Goal: Task Accomplishment & Management: Complete application form

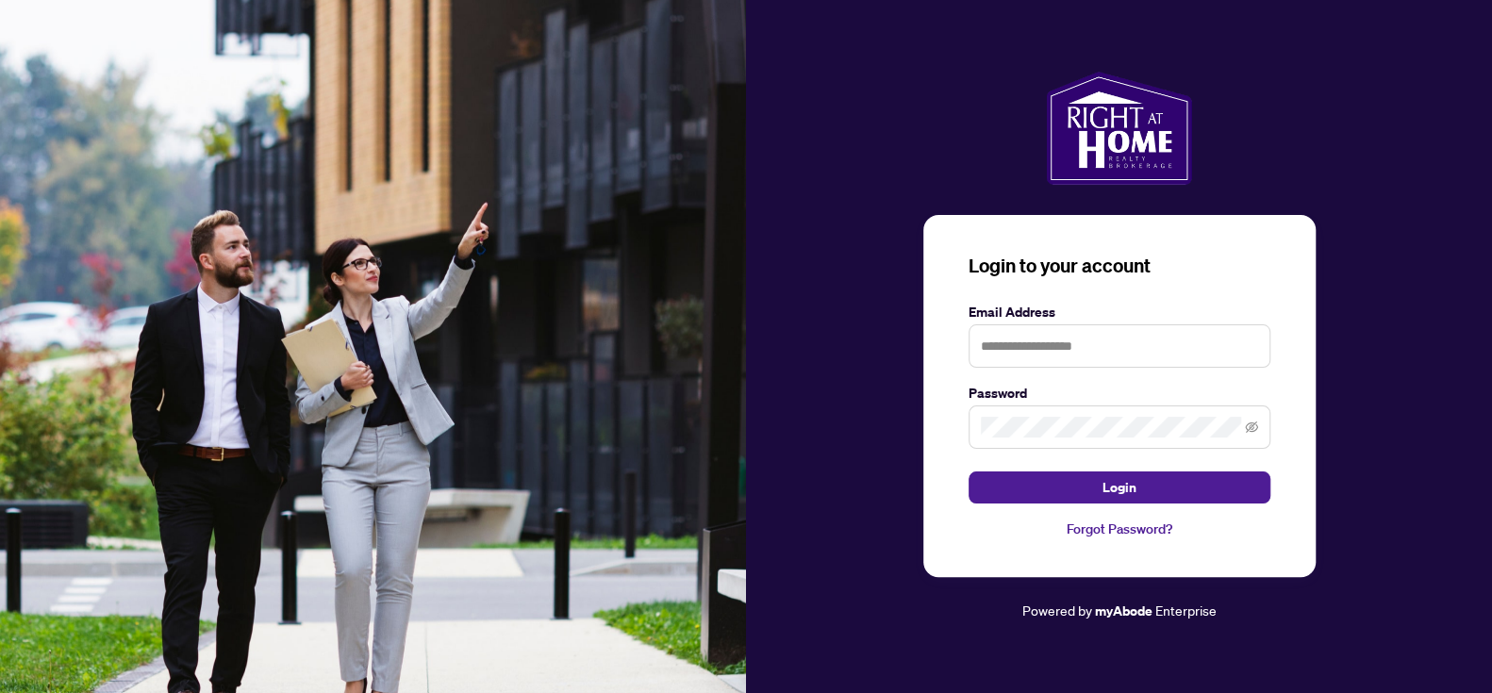
click at [597, 140] on img at bounding box center [373, 346] width 746 height 693
click at [1130, 338] on input "text" at bounding box center [1120, 345] width 302 height 43
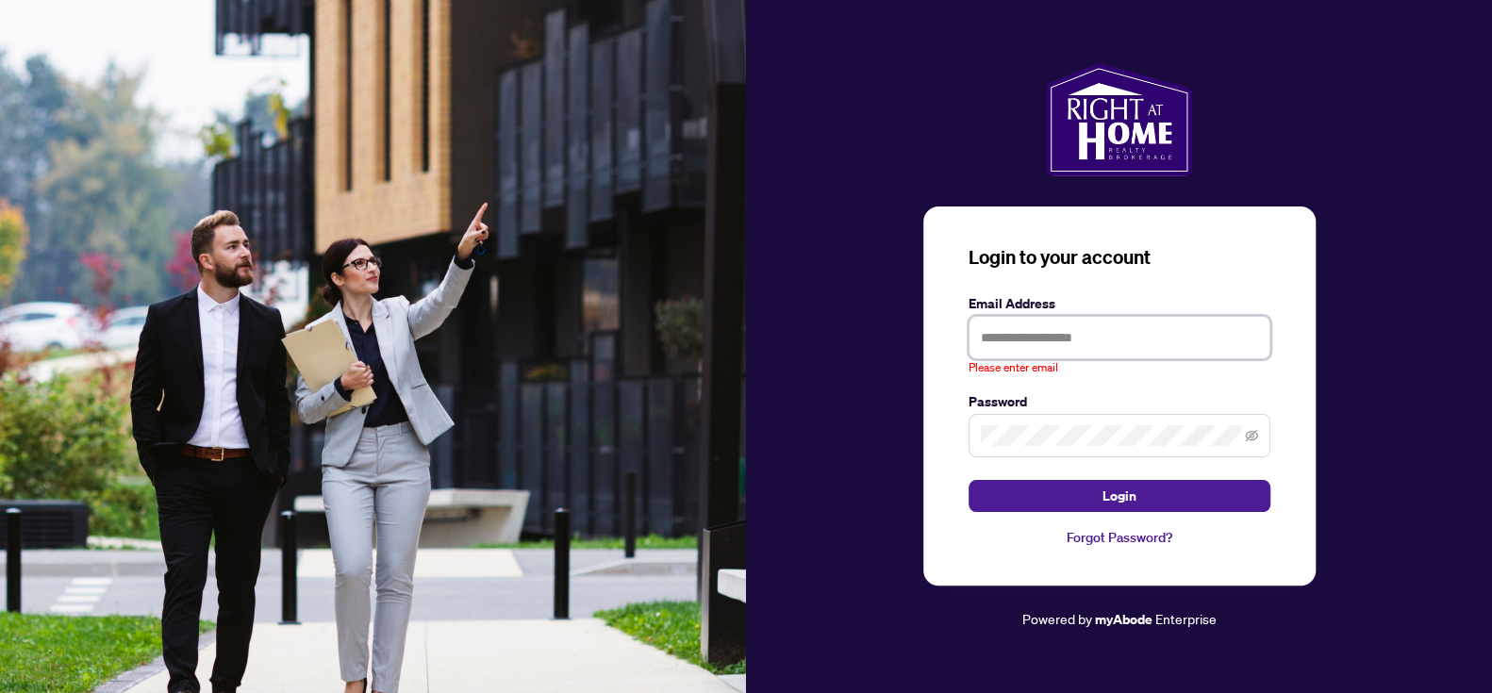
click at [52, 329] on img at bounding box center [373, 346] width 746 height 693
click at [1119, 346] on input "text" at bounding box center [1120, 337] width 302 height 43
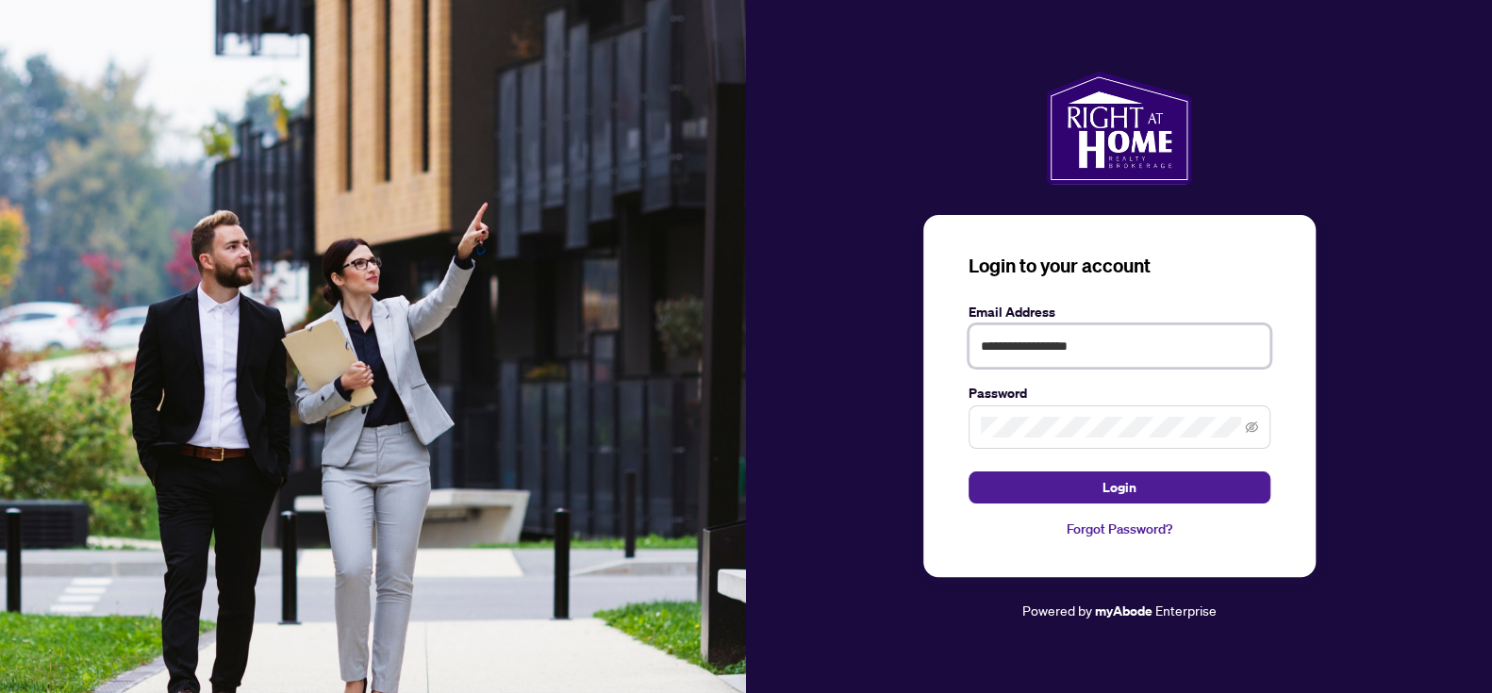
type input "**********"
click at [969, 472] on button "Login" at bounding box center [1120, 488] width 302 height 32
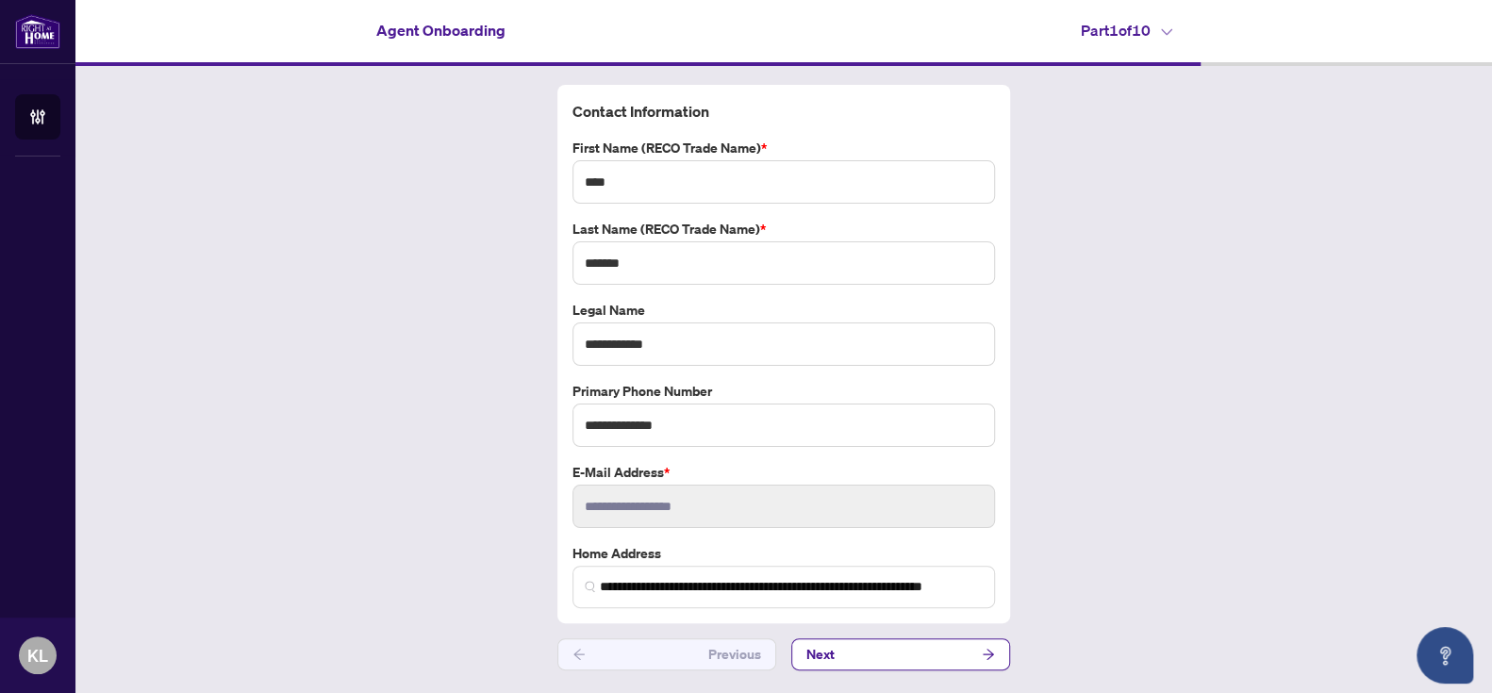
click at [1264, 233] on div "**********" at bounding box center [783, 377] width 1417 height 623
click at [941, 652] on button "Next" at bounding box center [900, 655] width 219 height 32
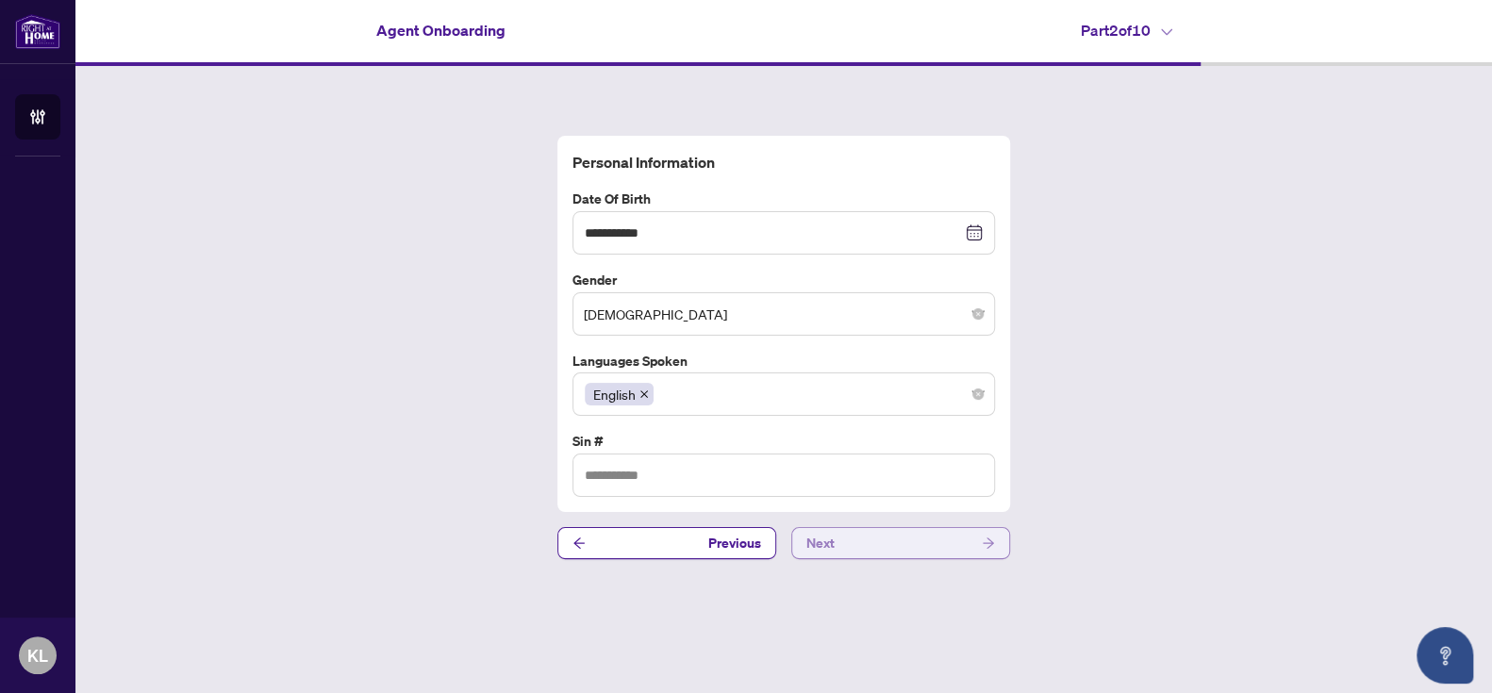
click at [864, 536] on button "Next" at bounding box center [900, 543] width 219 height 32
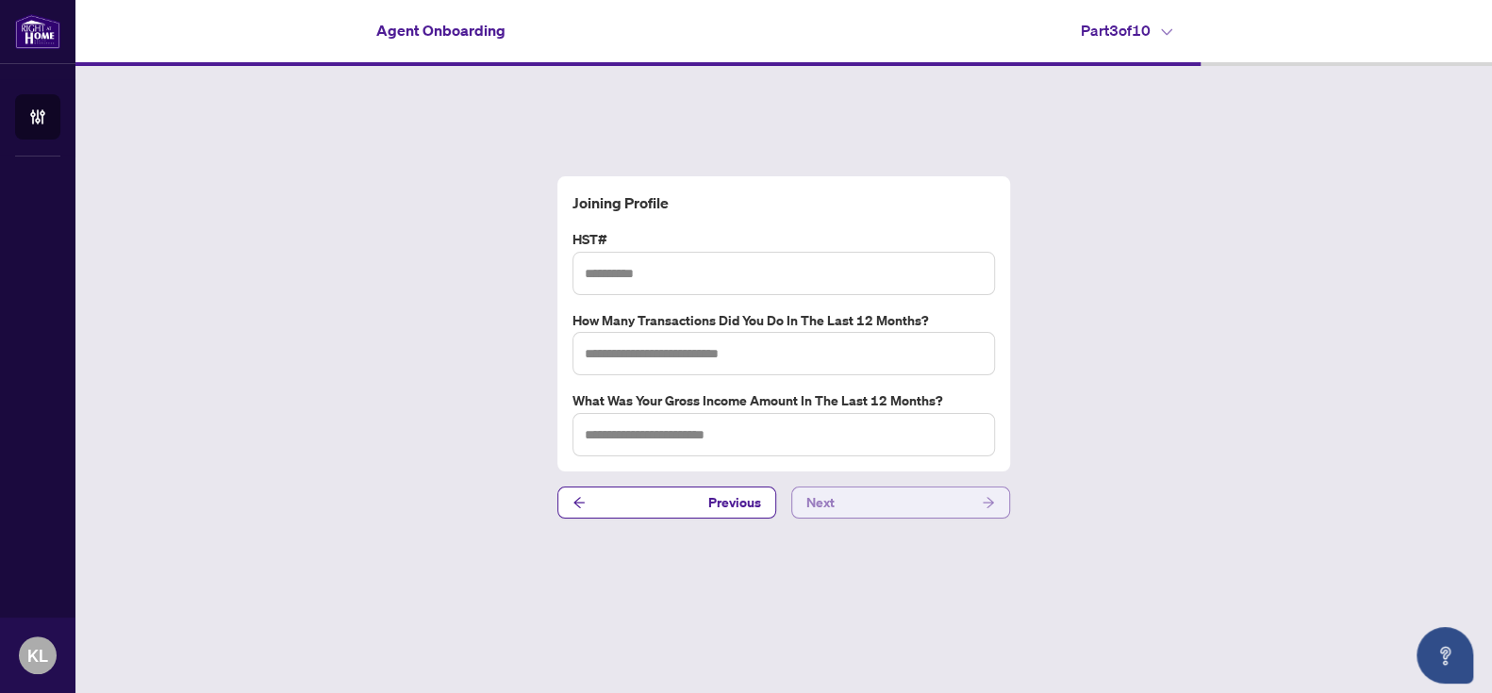
type input "**********"
type input "*"
click at [912, 507] on button "Next" at bounding box center [900, 503] width 219 height 32
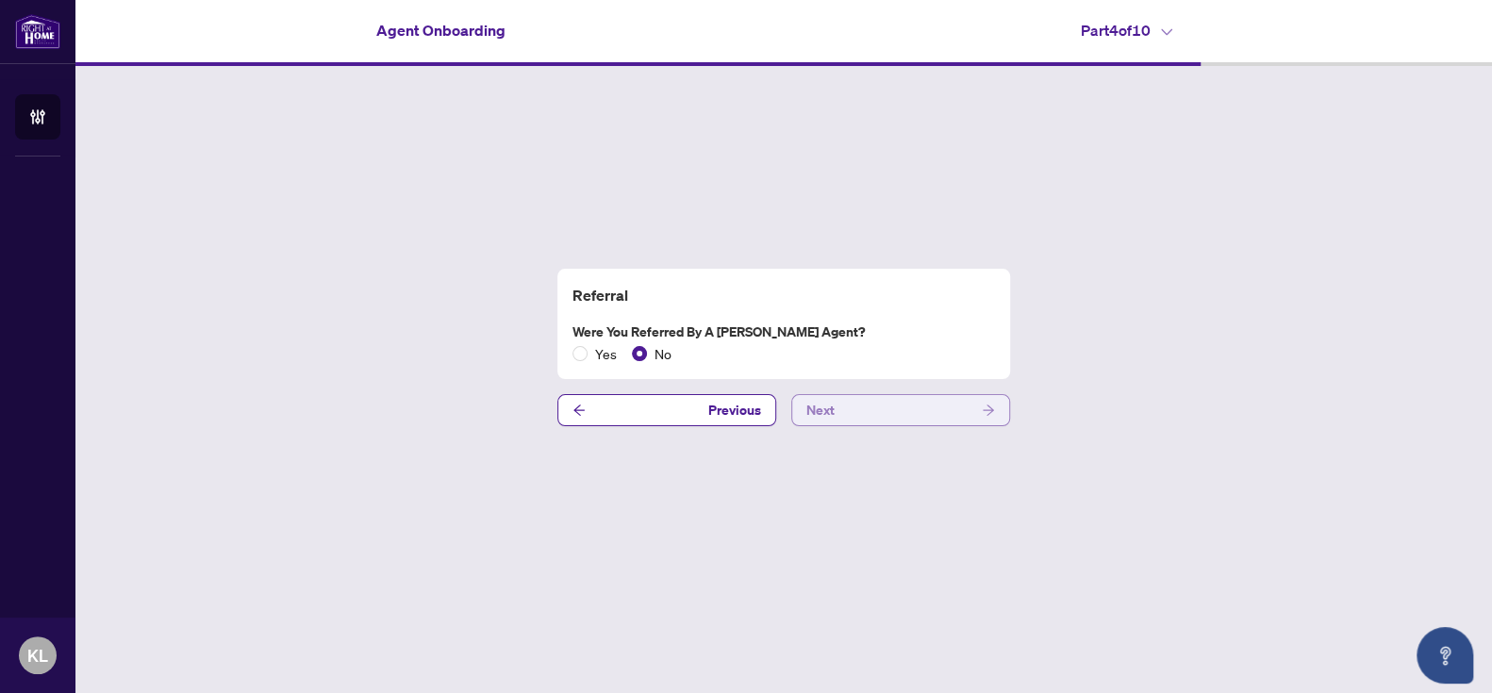
click at [887, 416] on button "Next" at bounding box center [900, 410] width 219 height 32
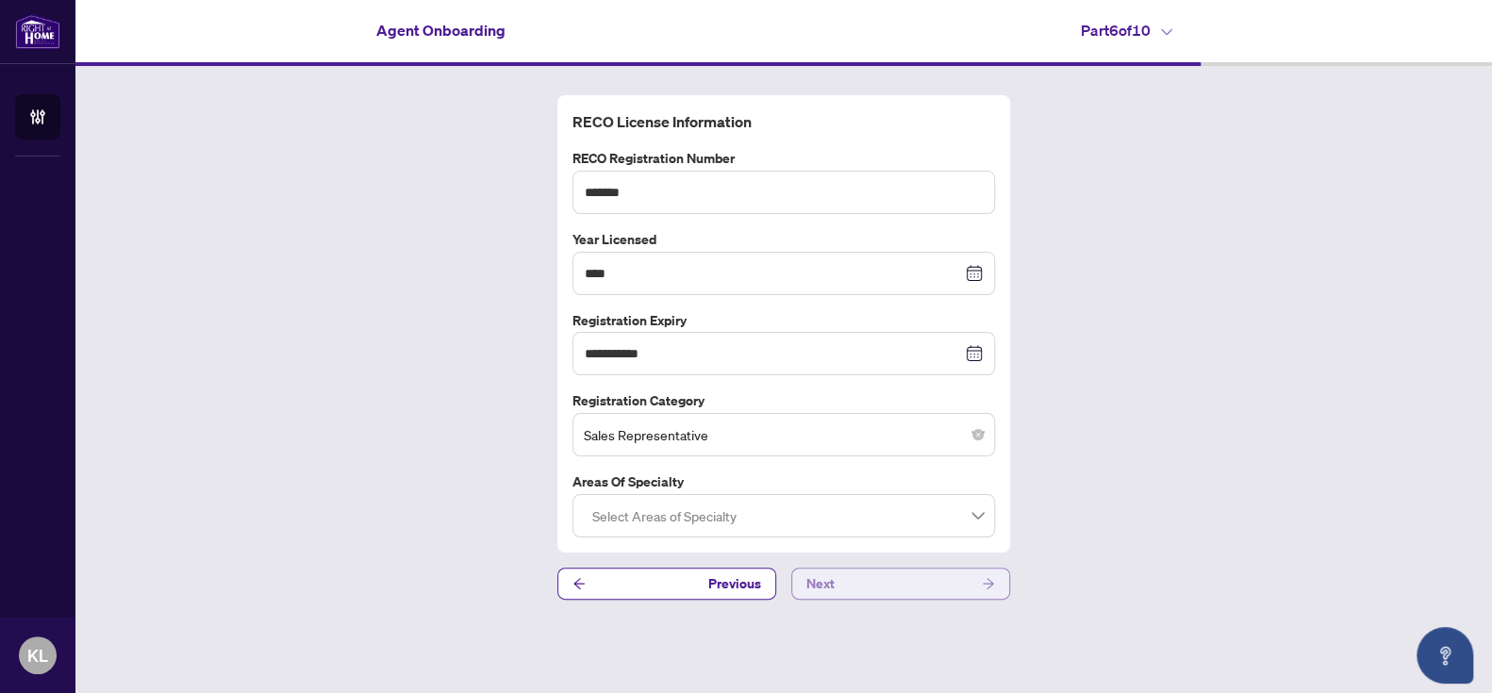
click at [922, 578] on button "Next" at bounding box center [900, 584] width 219 height 32
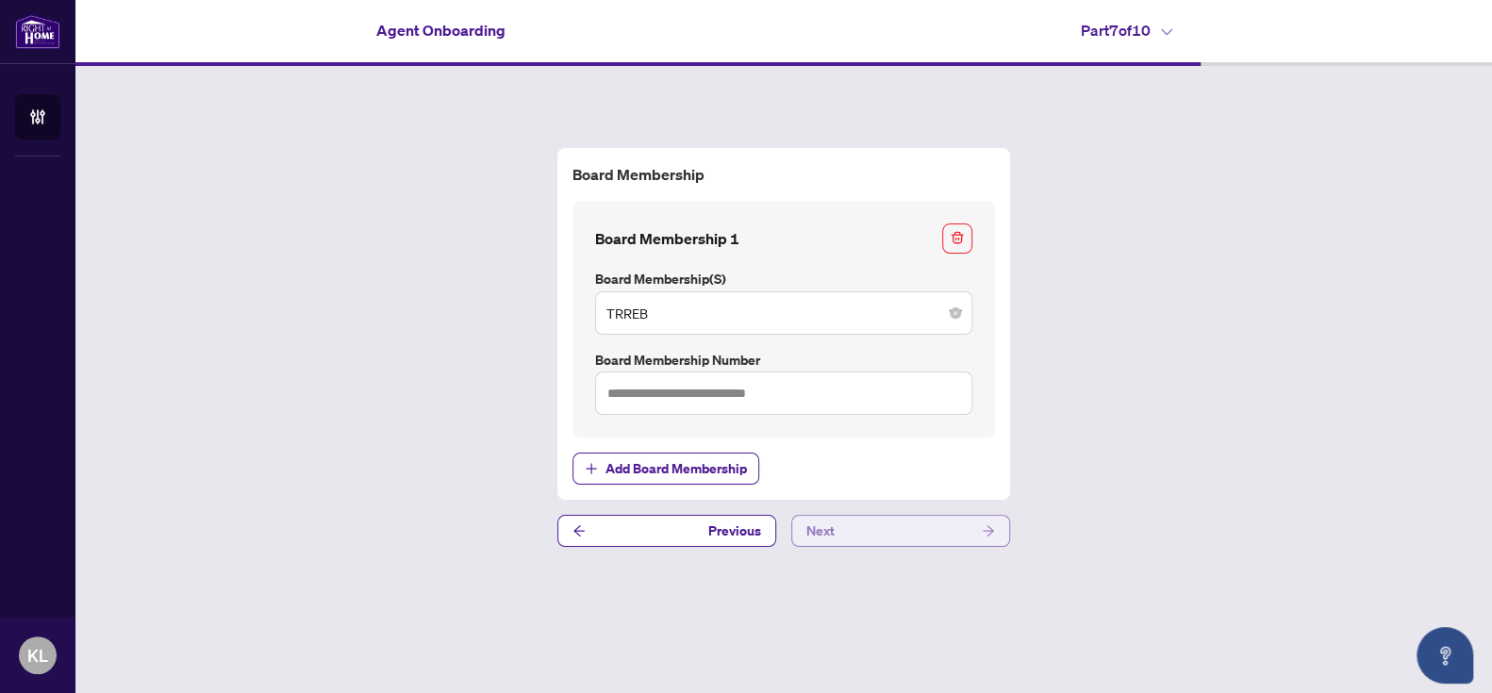
type input "*******"
click at [875, 540] on button "Next" at bounding box center [900, 531] width 219 height 32
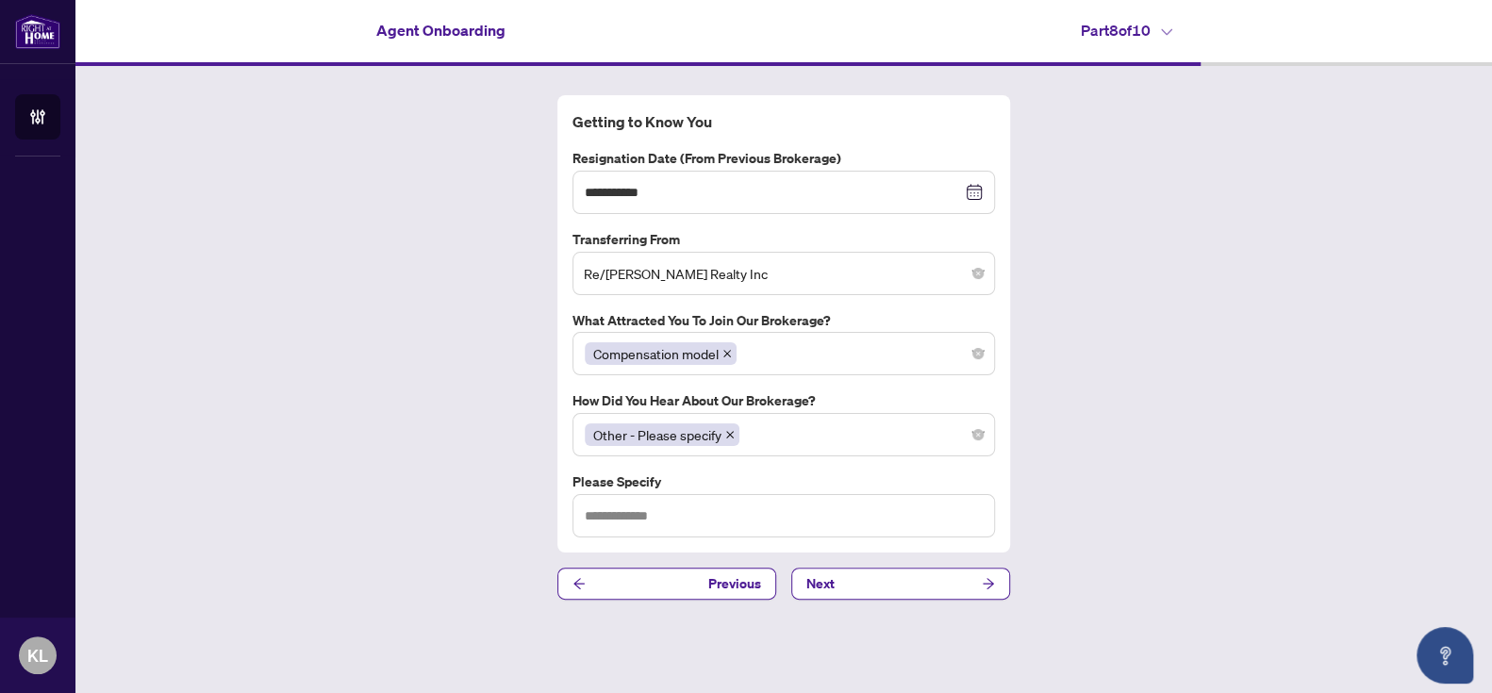
type input "**********"
click at [918, 578] on button "Next" at bounding box center [900, 584] width 219 height 32
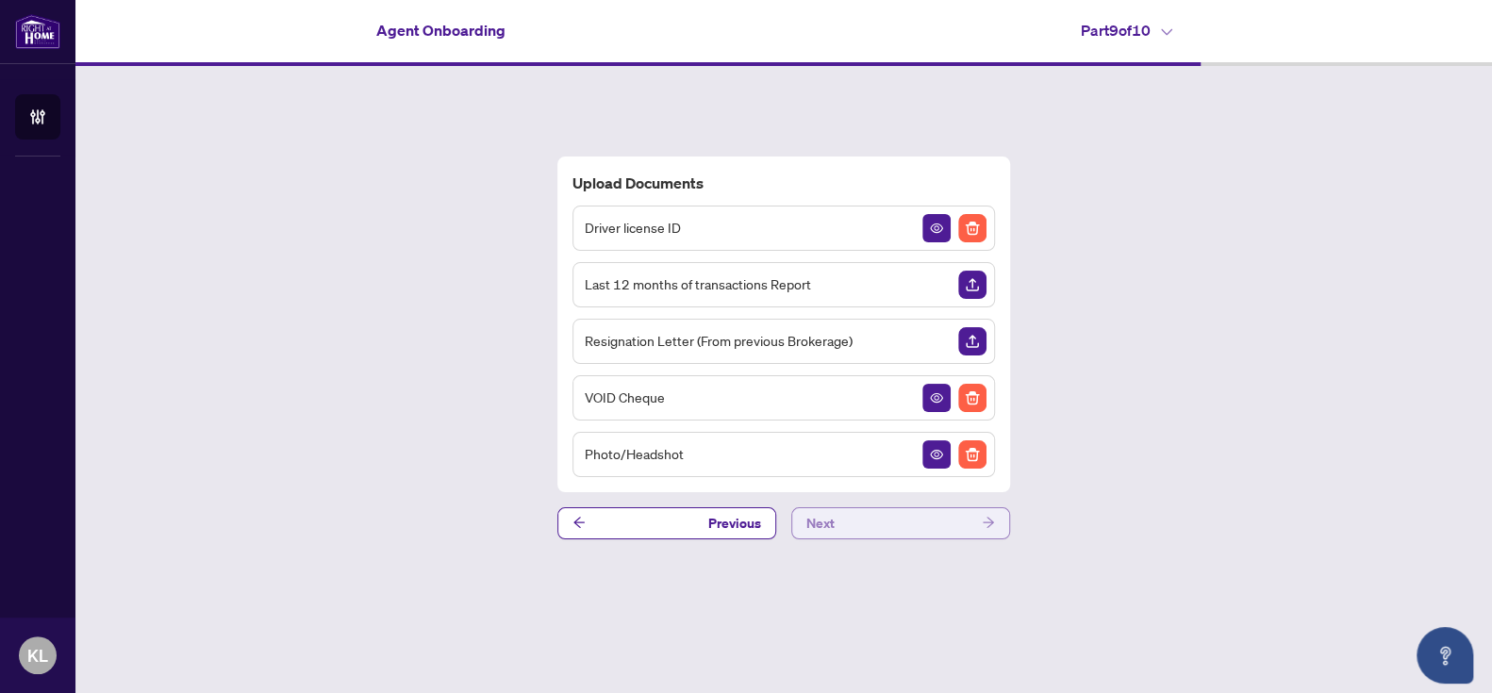
click at [898, 517] on button "Next" at bounding box center [900, 523] width 219 height 32
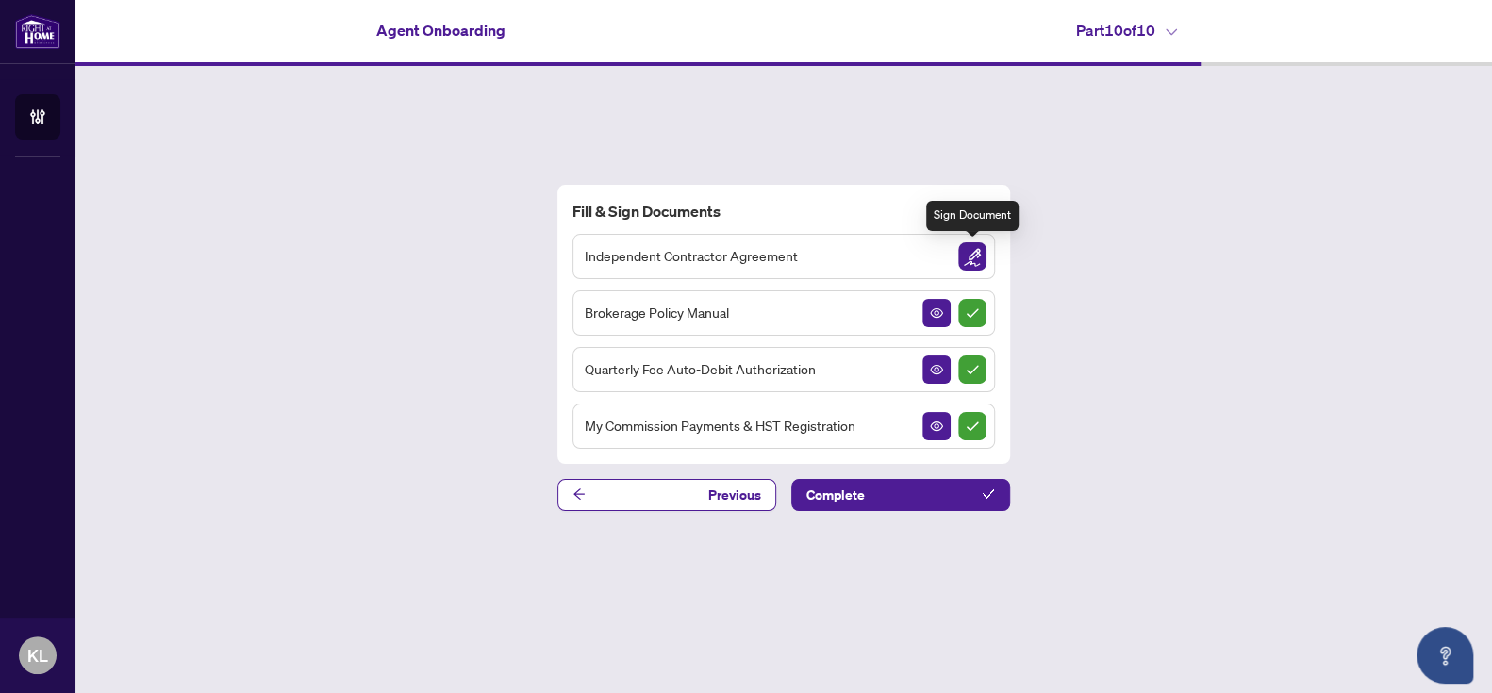
click at [970, 249] on img "Sign Document" at bounding box center [972, 256] width 28 height 28
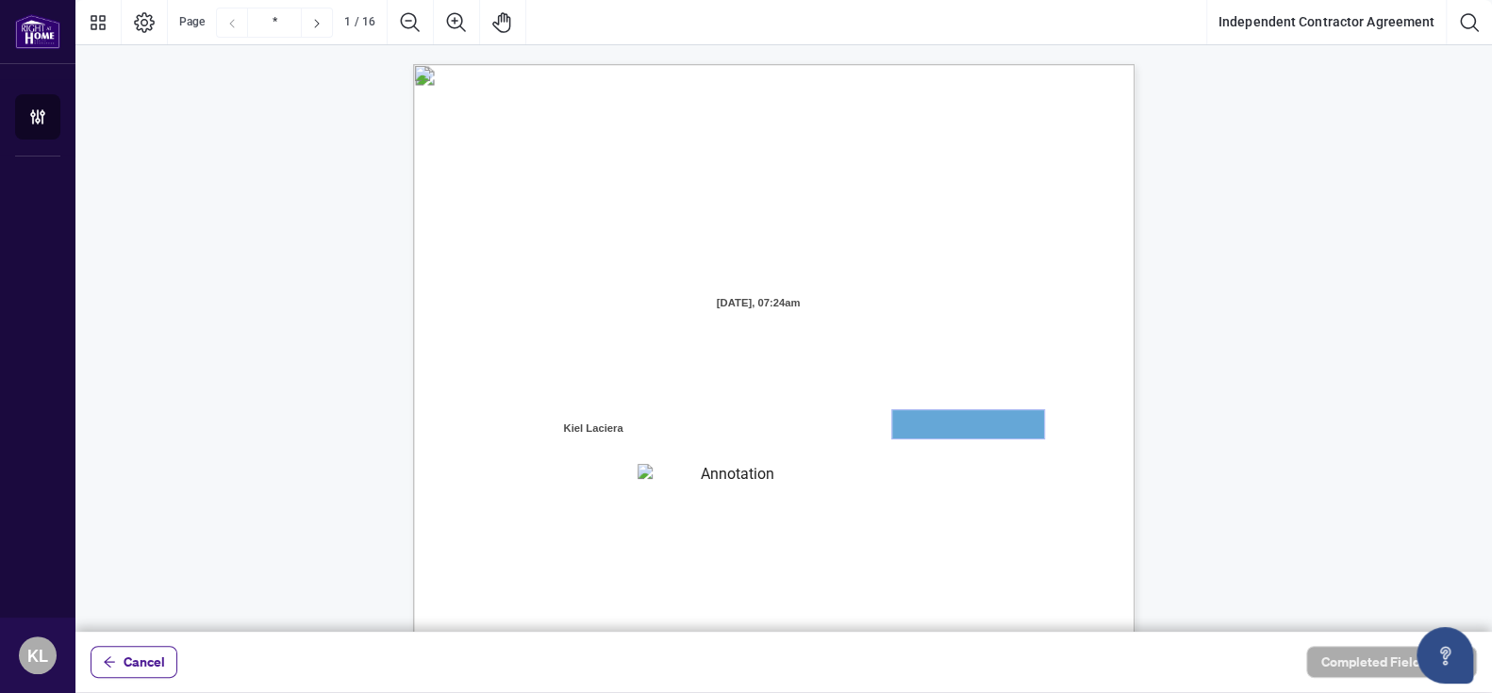
click at [936, 423] on textarea "01JYGZAKFHWMPY1N8C3Z46THAB" at bounding box center [968, 424] width 152 height 28
click at [975, 427] on textarea "01JYGZAKFHWMPY1N8C3Z46THAB" at bounding box center [968, 424] width 152 height 28
click at [954, 418] on textarea "01JYGZAKFHWMPY1N8C3Z46THAB" at bounding box center [968, 424] width 152 height 28
click at [730, 471] on textarea "01JYGZAQMTWRDFJQJ4WJ0G3B21" at bounding box center [730, 476] width 185 height 24
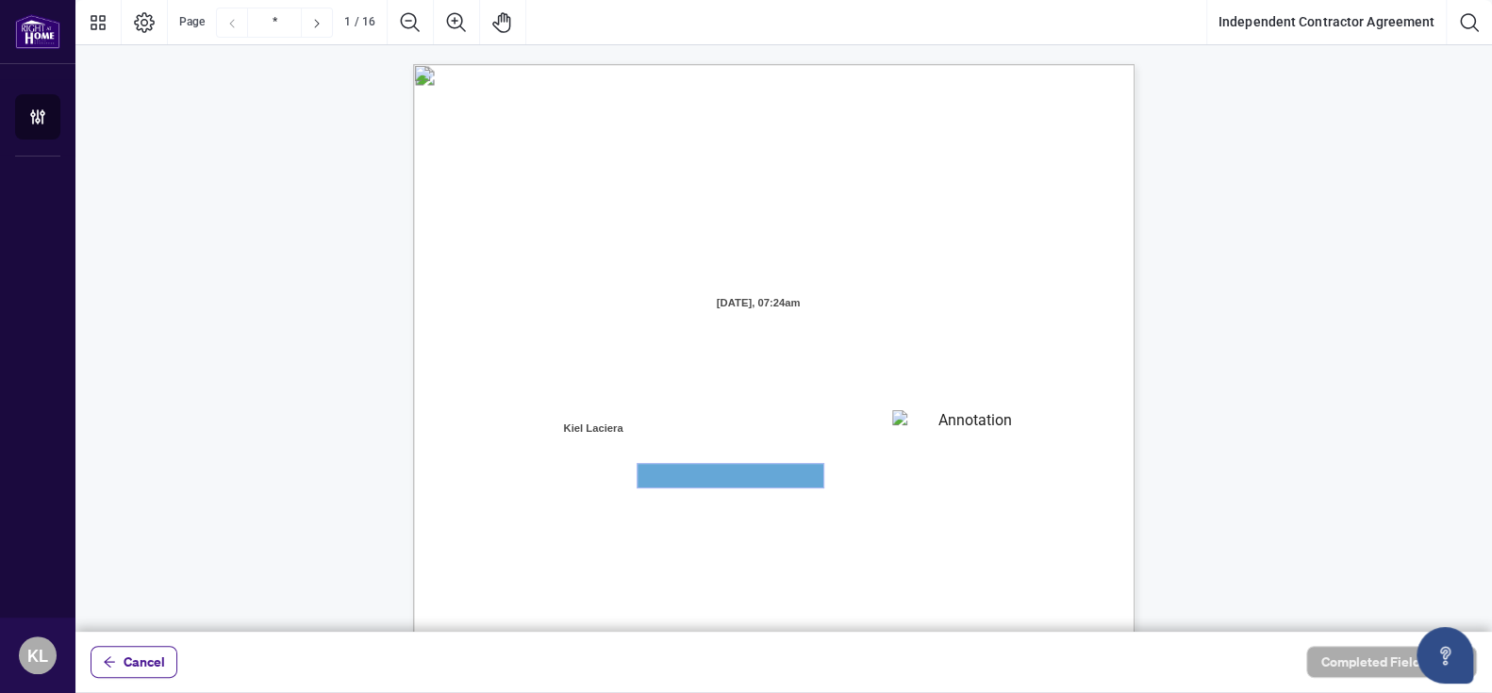
click at [730, 471] on textarea "01JYGZAQMTWRDFJQJ4WJ0G3B21" at bounding box center [731, 476] width 186 height 24
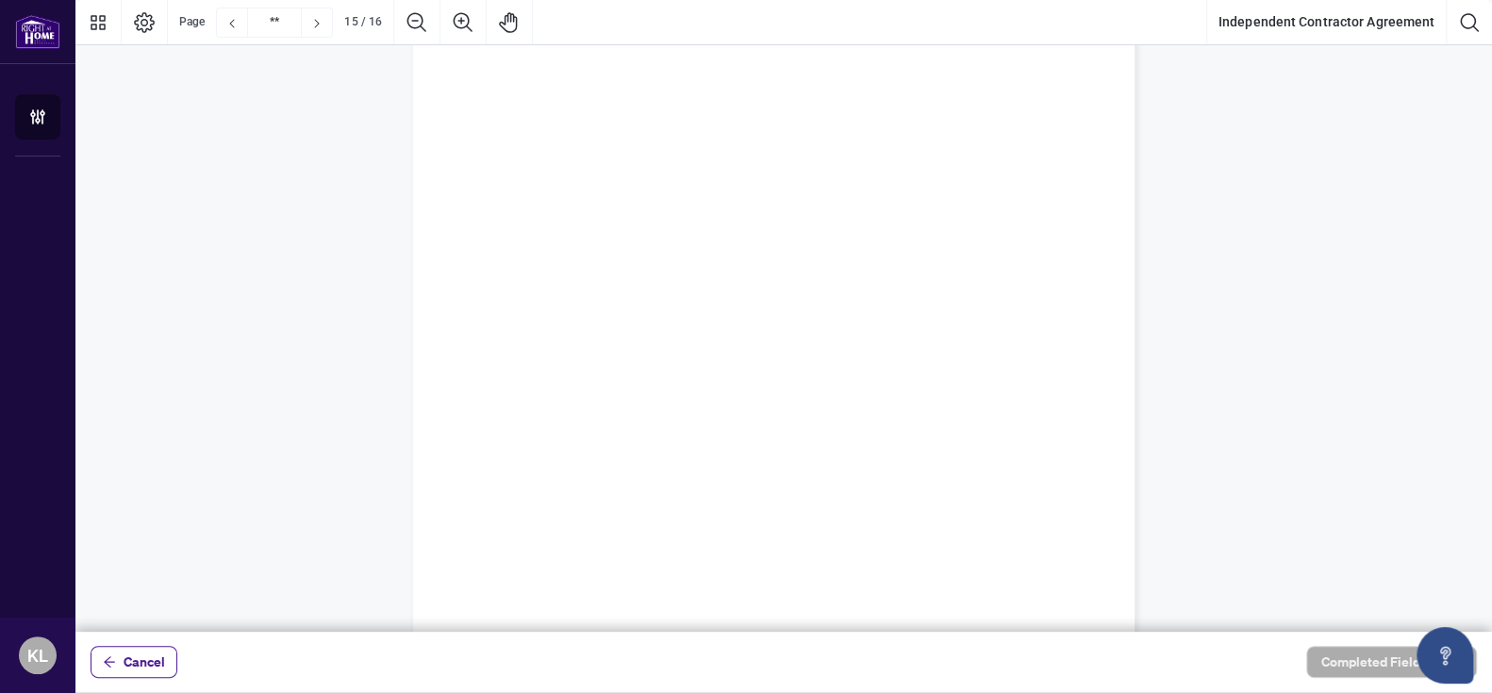
type input "**"
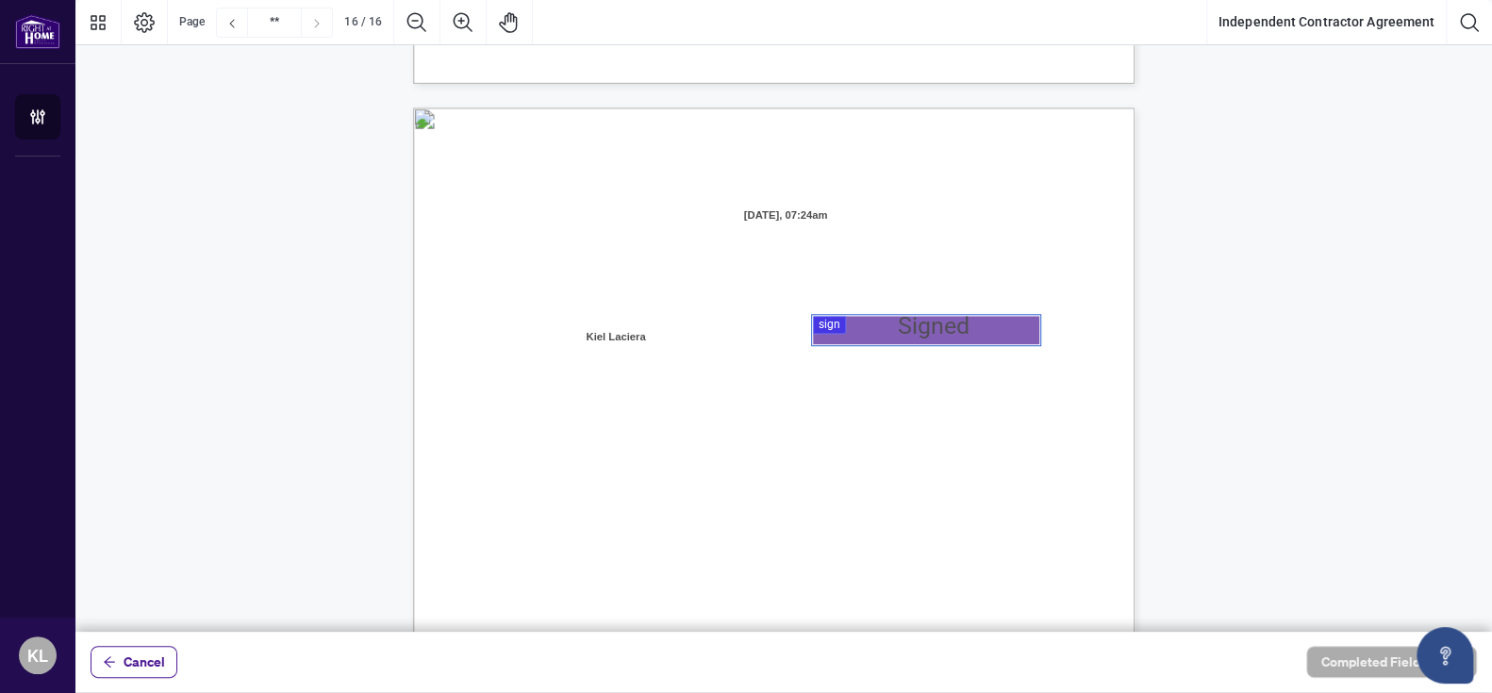
click at [825, 328] on div at bounding box center [783, 316] width 1417 height 632
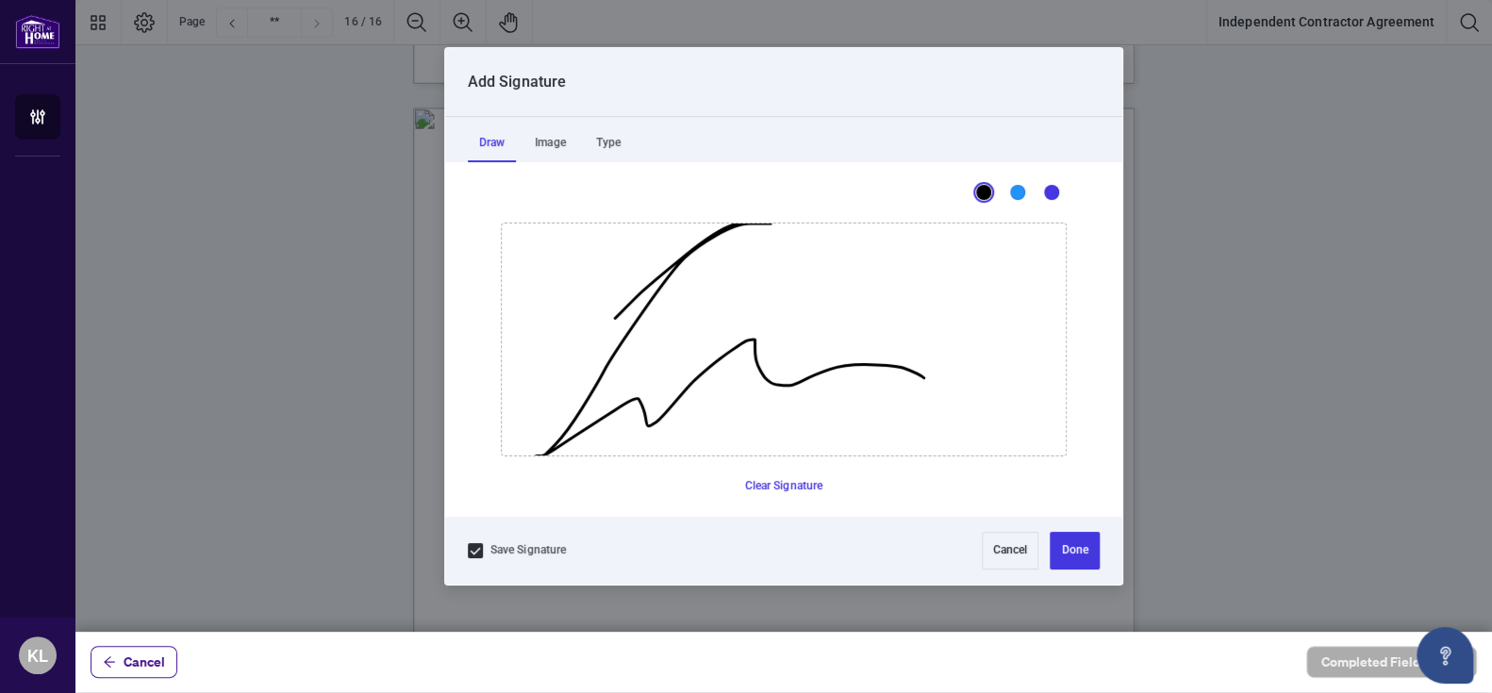
drag, startPoint x: 615, startPoint y: 318, endPoint x: 937, endPoint y: 373, distance: 327.3
click at [937, 373] on icon "Drawing canvas" at bounding box center [784, 340] width 564 height 232
click at [1067, 563] on button "Done" at bounding box center [1074, 551] width 49 height 38
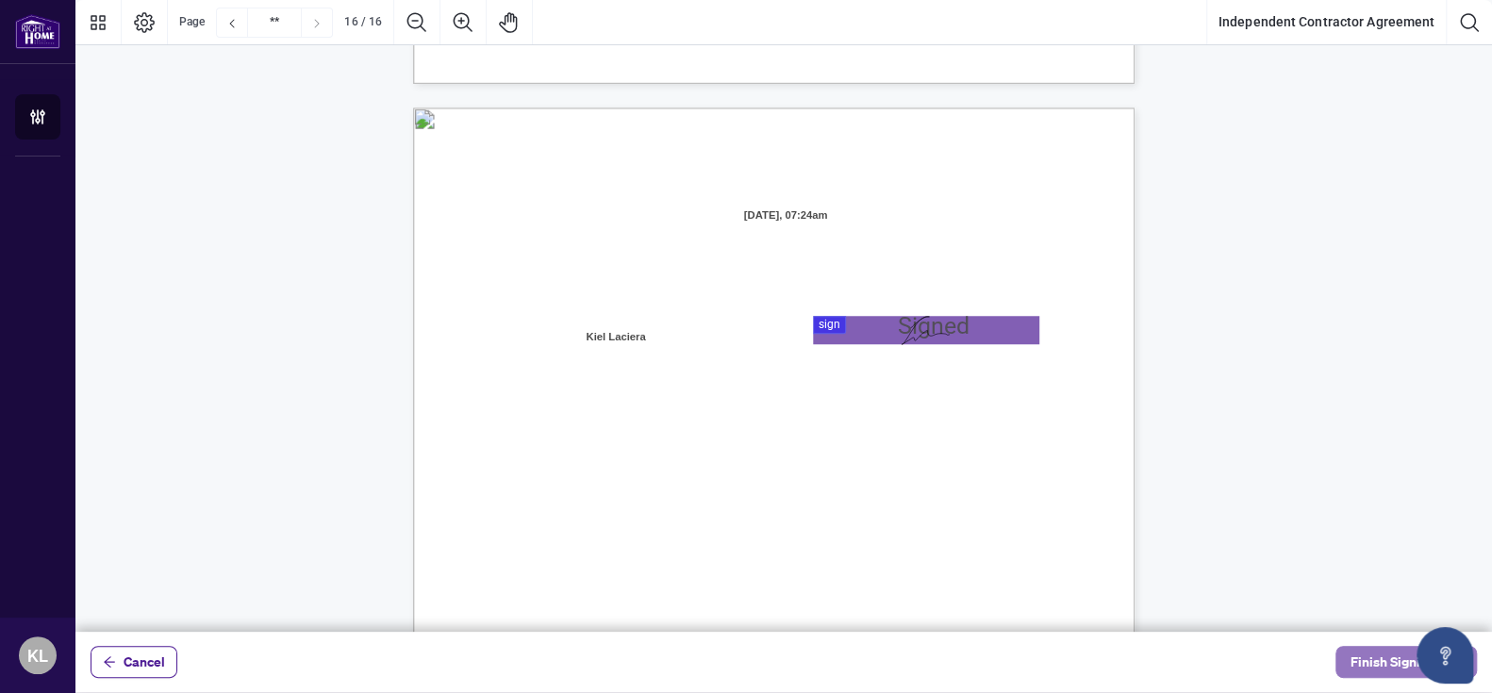
click at [1376, 668] on span "Finish Signing" at bounding box center [1393, 662] width 85 height 30
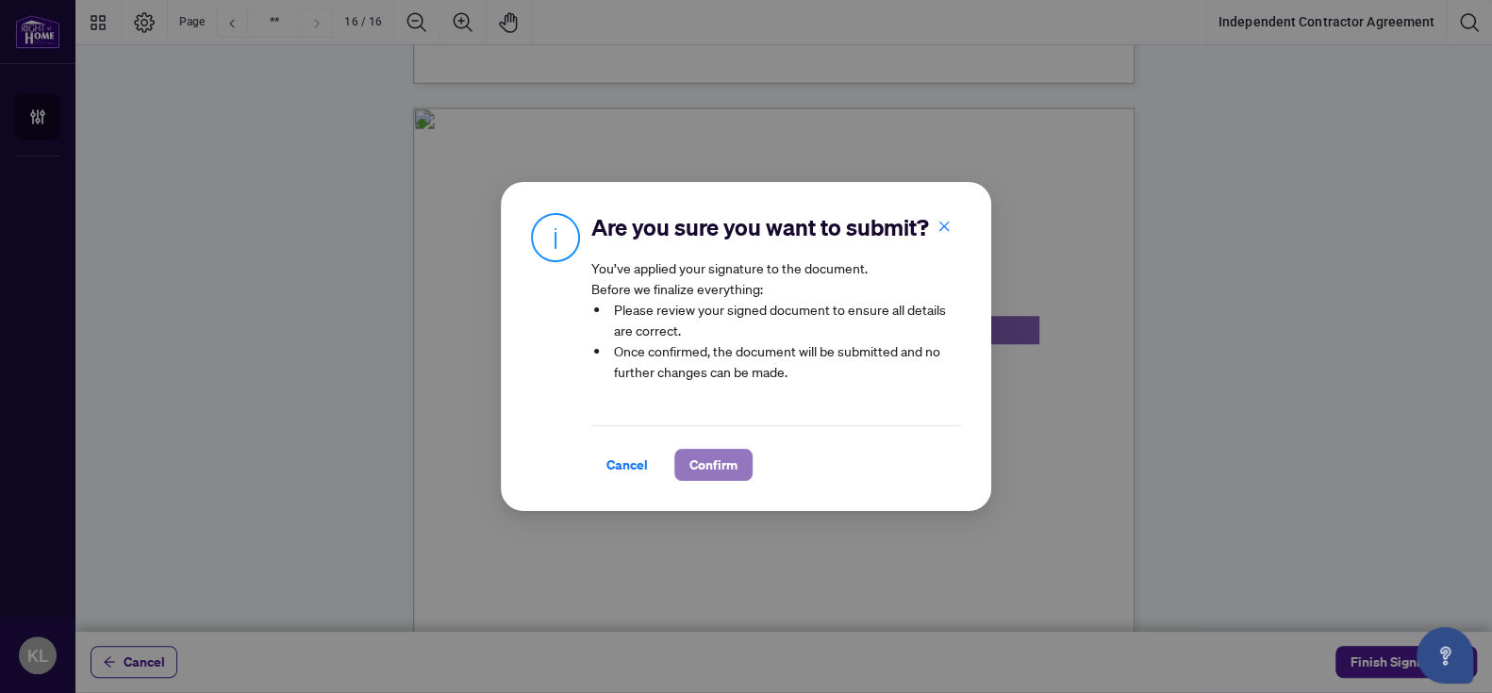
click at [710, 464] on span "Confirm" at bounding box center [713, 465] width 48 height 30
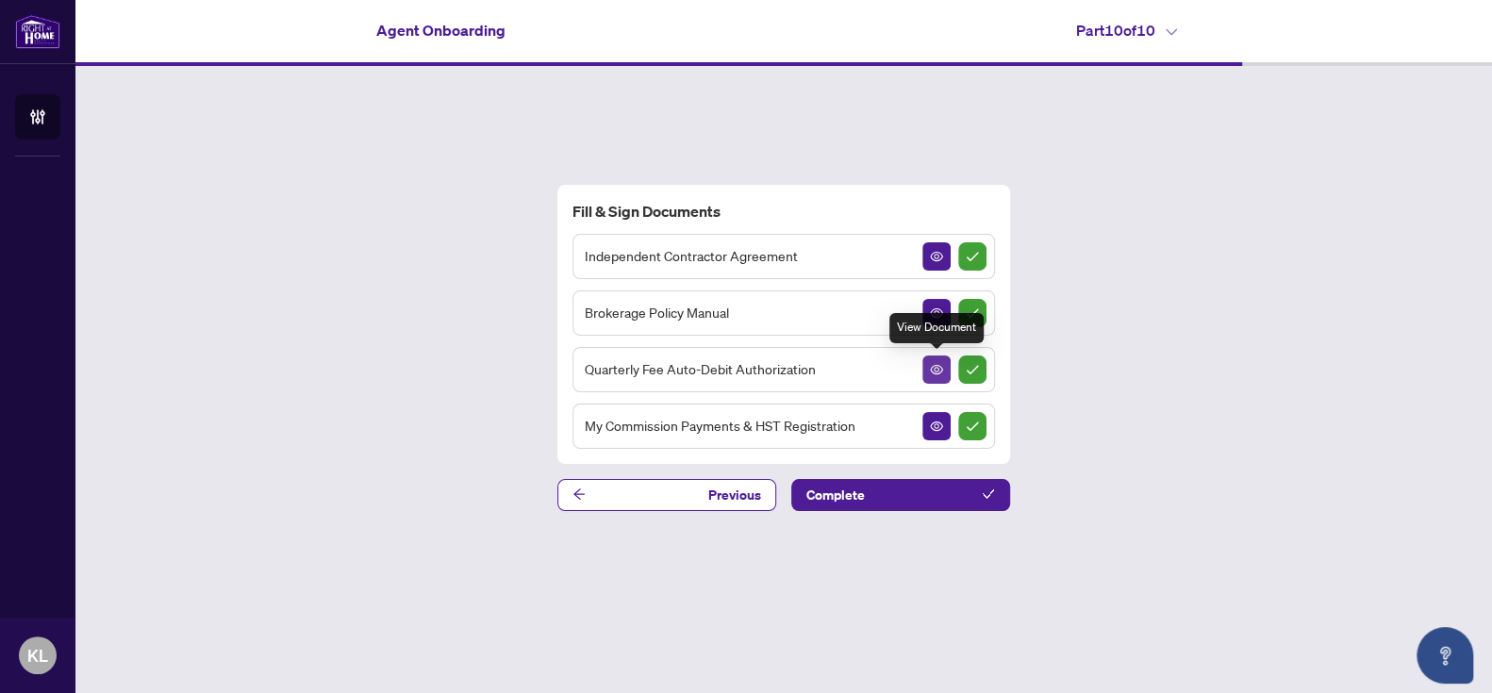
click at [933, 371] on icon "View Document" at bounding box center [936, 369] width 13 height 13
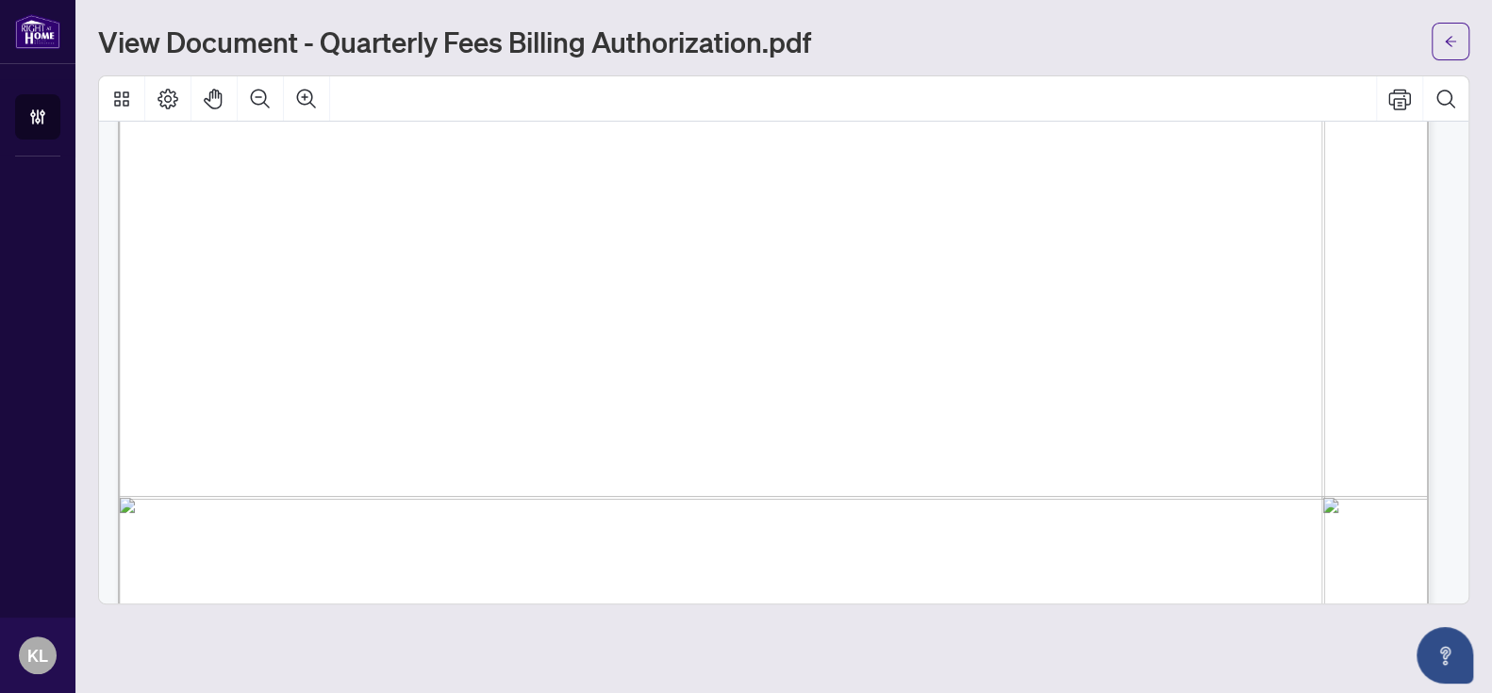
scroll to position [851, 0]
click at [437, 266] on span "☐" at bounding box center [436, 266] width 18 height 31
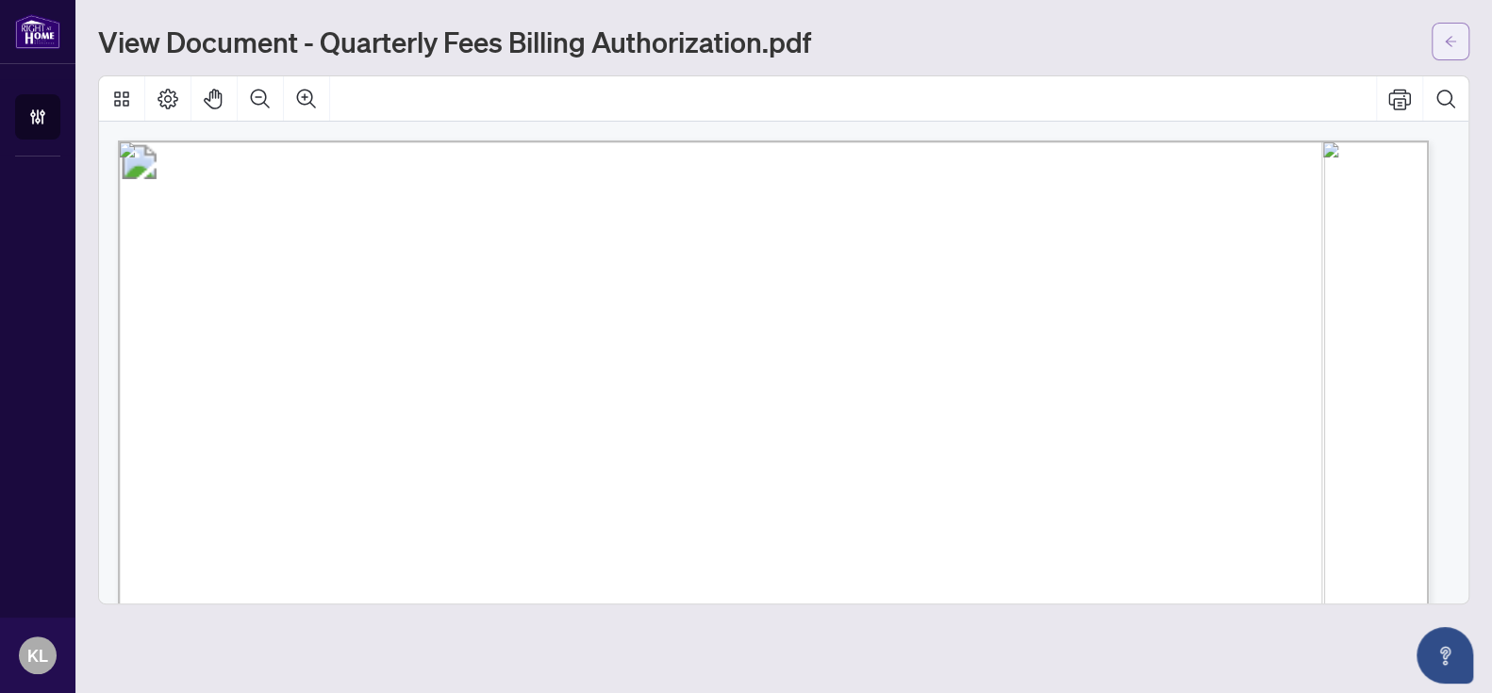
click at [1453, 41] on icon "arrow-left" at bounding box center [1450, 41] width 11 height 10
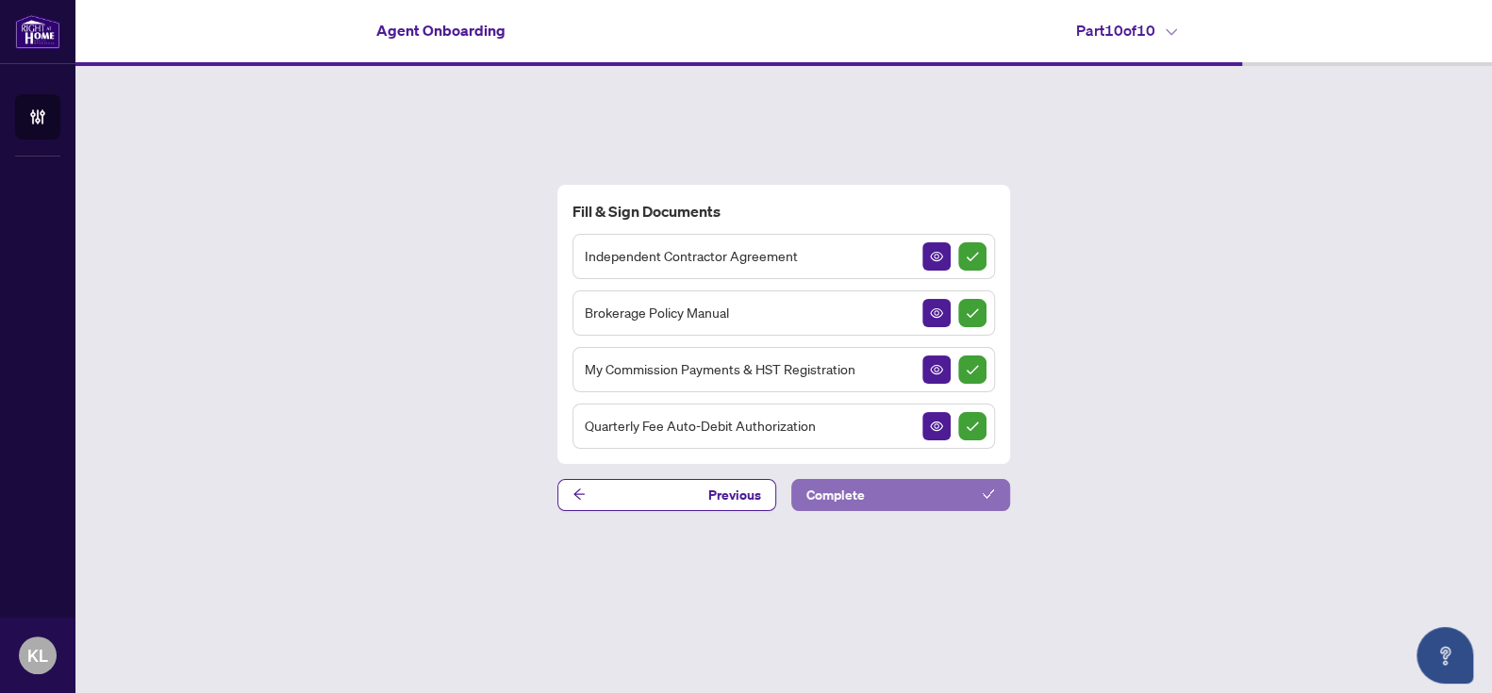
click at [885, 500] on button "Complete" at bounding box center [900, 495] width 219 height 32
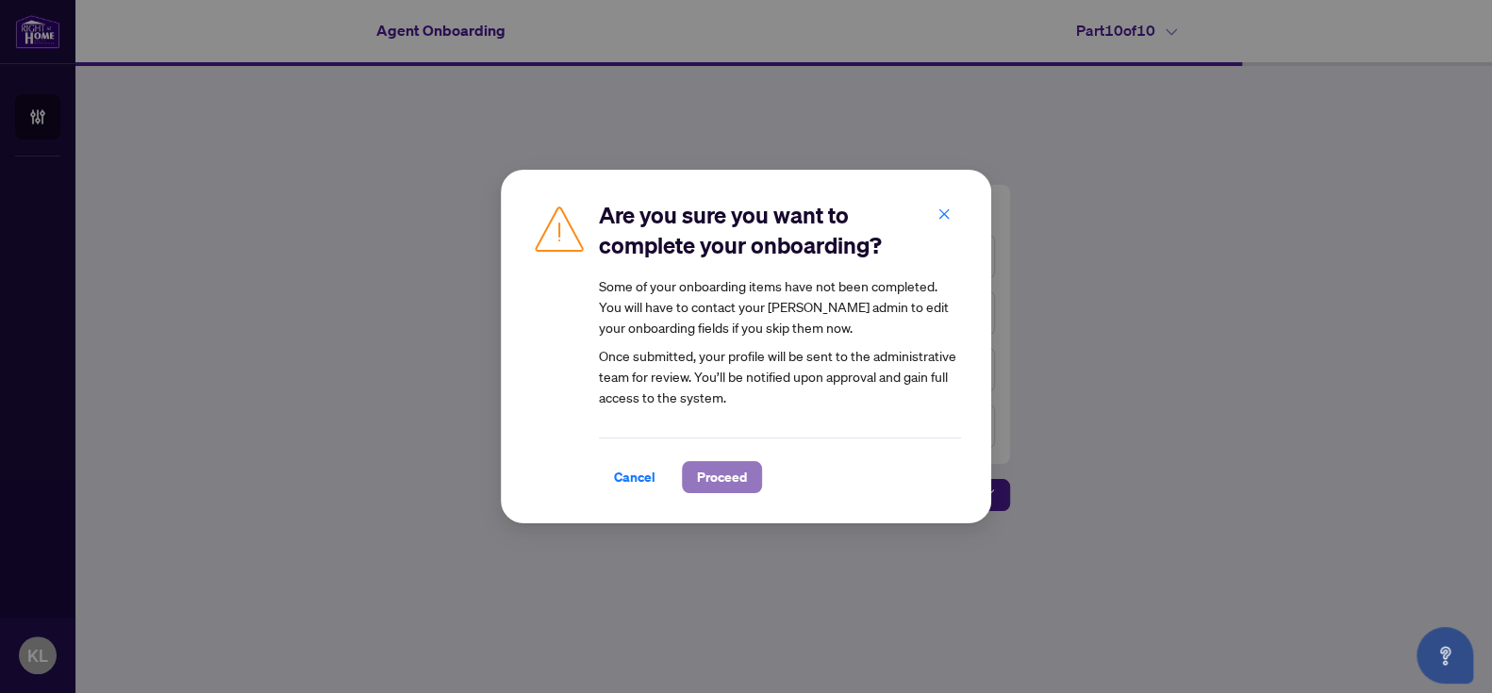
click at [699, 479] on span "Proceed" at bounding box center [722, 477] width 50 height 30
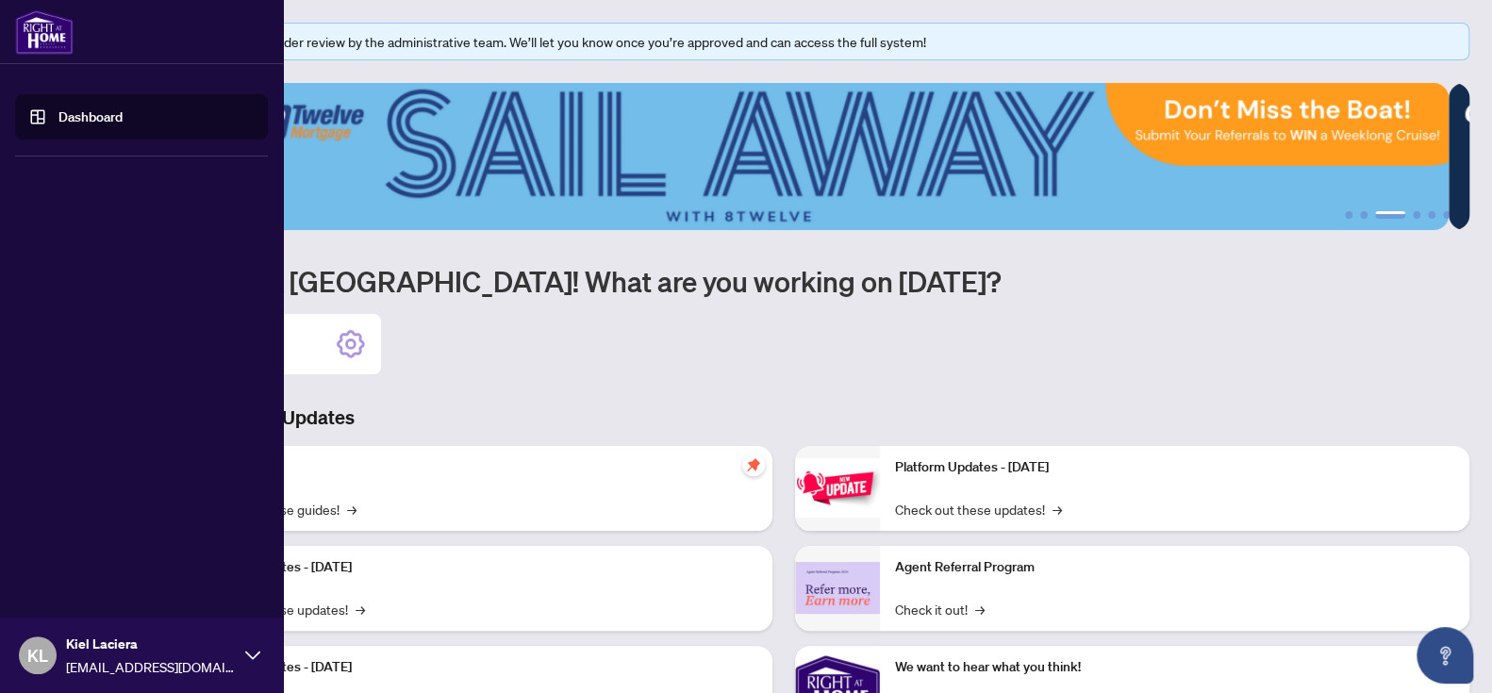
click at [58, 119] on link "Dashboard" at bounding box center [90, 116] width 64 height 17
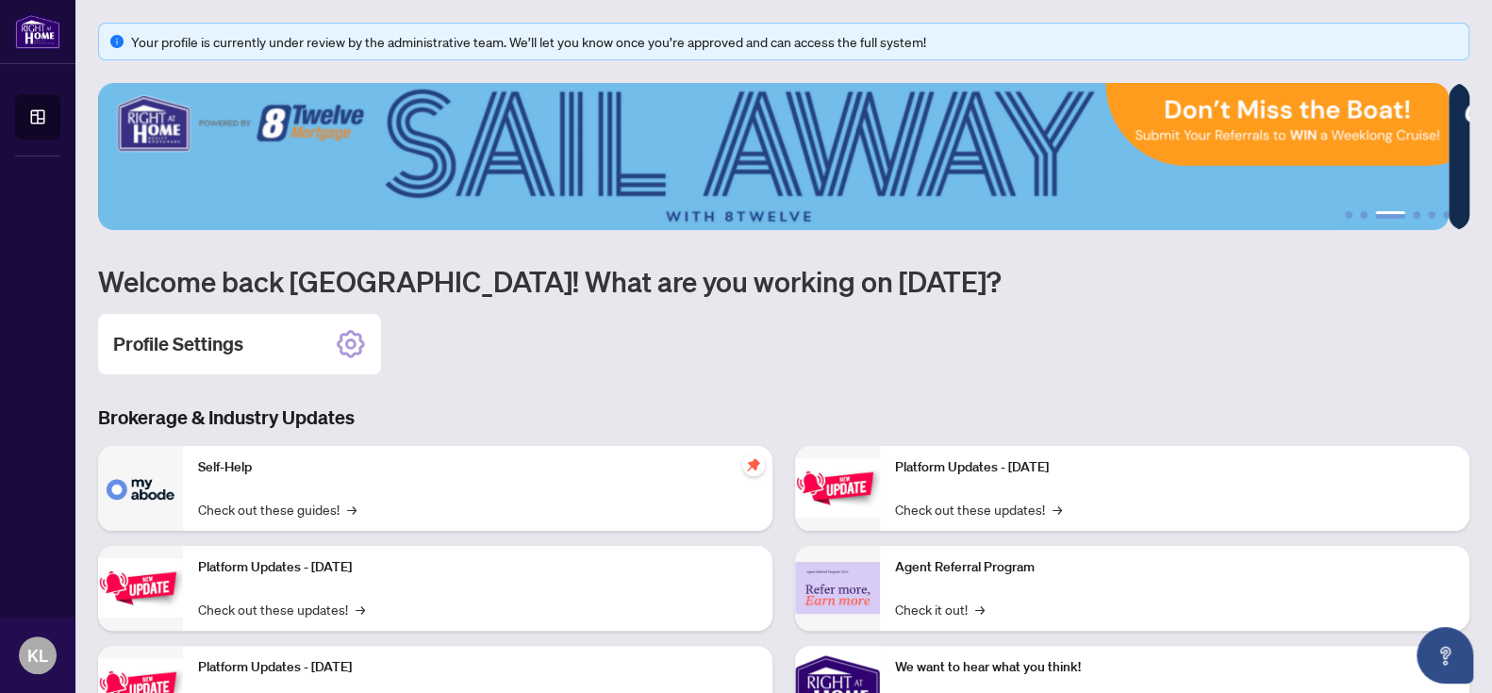
scroll to position [185, 0]
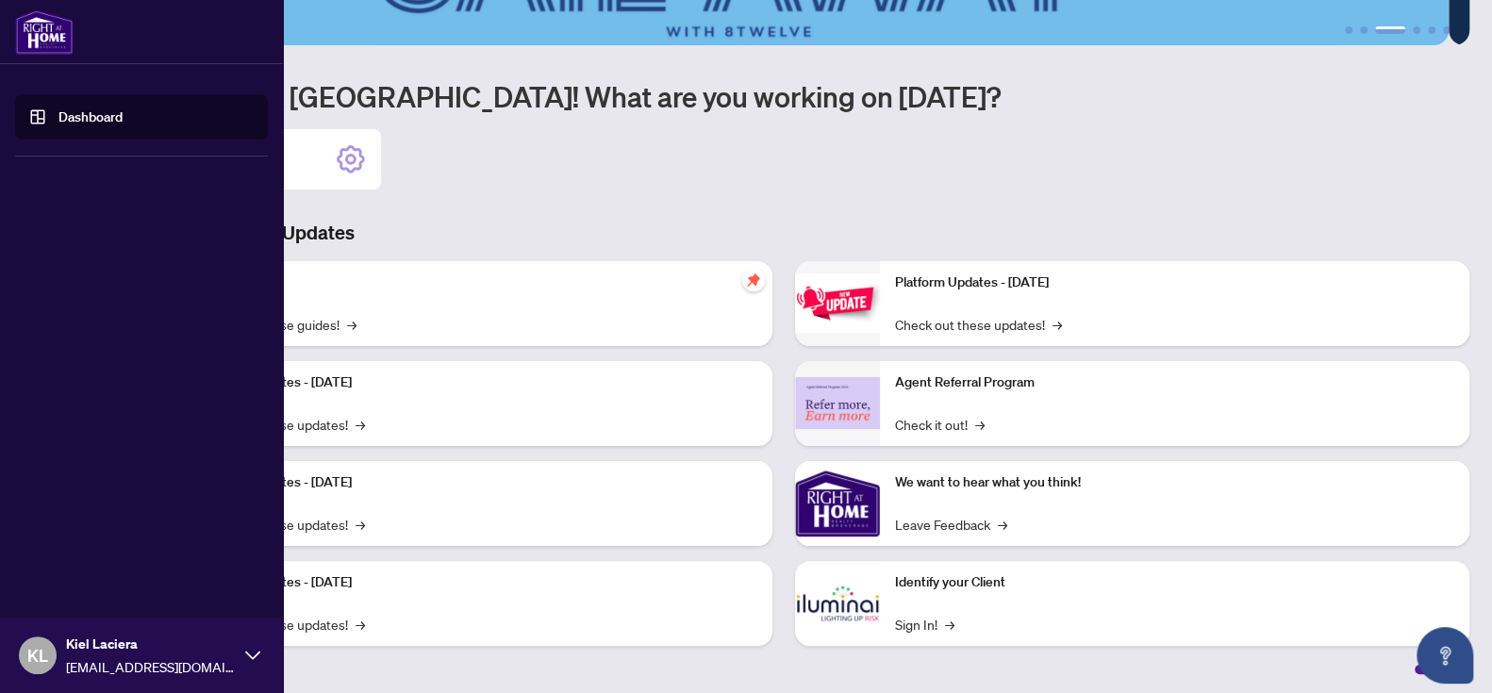
click at [58, 111] on link "Dashboard" at bounding box center [90, 116] width 64 height 17
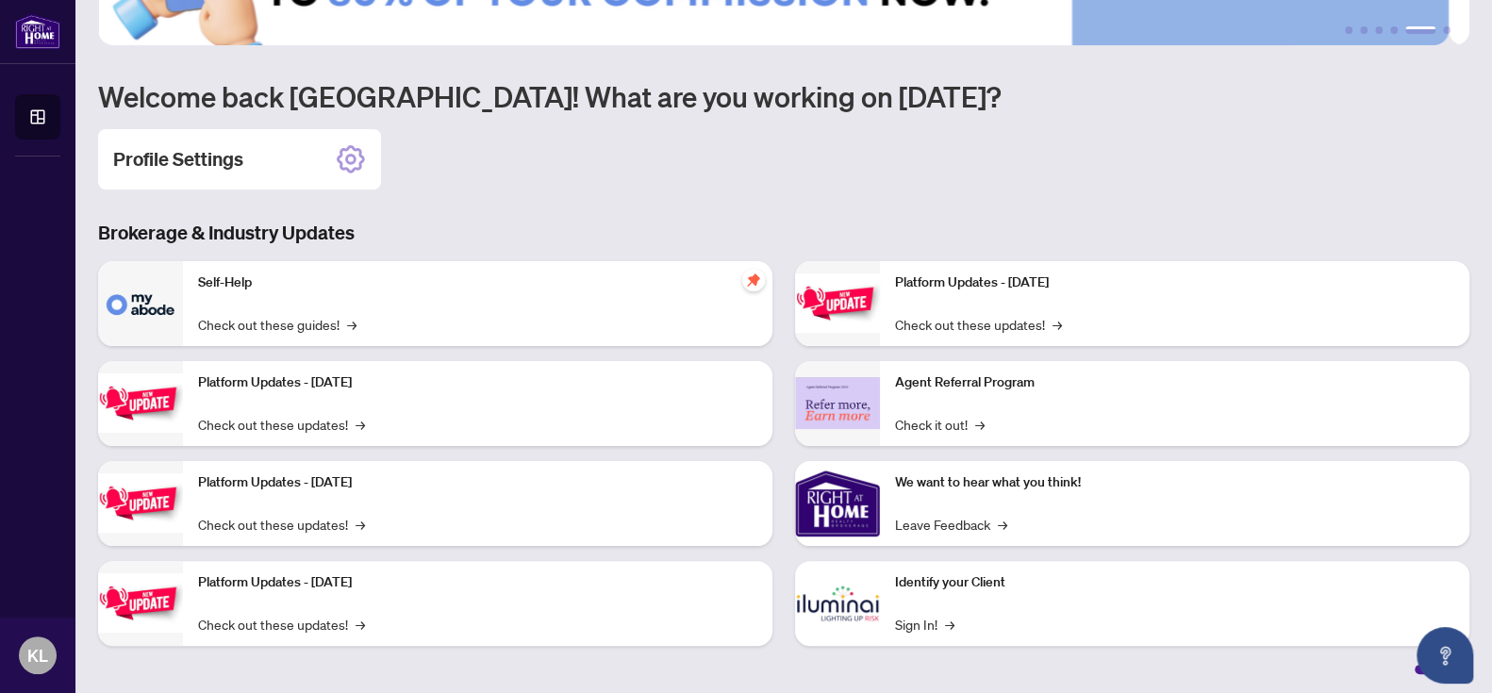
scroll to position [0, 0]
